Goal: Navigation & Orientation: Understand site structure

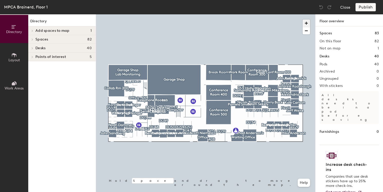
click at [308, 25] on span "button" at bounding box center [305, 23] width 7 height 7
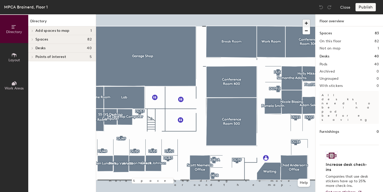
click at [308, 25] on span "button" at bounding box center [305, 23] width 7 height 7
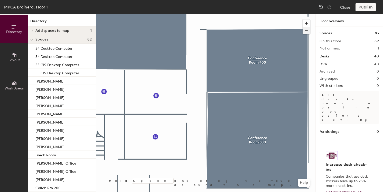
click at [306, 32] on span "button" at bounding box center [305, 30] width 7 height 7
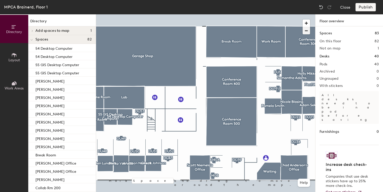
click at [306, 32] on span "button" at bounding box center [305, 30] width 7 height 7
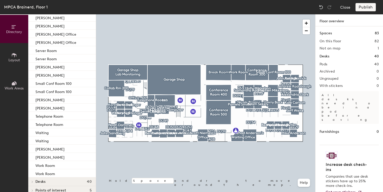
scroll to position [547, 0]
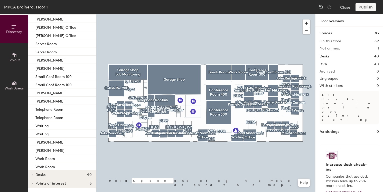
click at [32, 175] on icon at bounding box center [32, 175] width 2 height 3
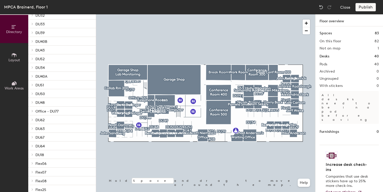
scroll to position [896, 0]
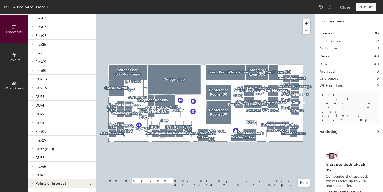
click at [69, 183] on h4 "Points of interest 5" at bounding box center [63, 184] width 56 height 4
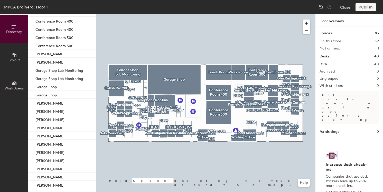
scroll to position [198, 0]
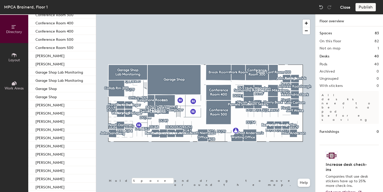
click at [348, 10] on button "Close" at bounding box center [345, 7] width 10 height 8
